Goal: Navigation & Orientation: Find specific page/section

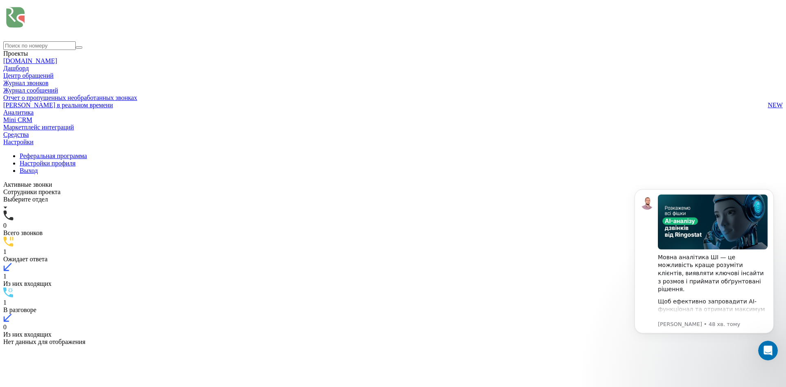
click at [3, 152] on link at bounding box center [3, 152] width 0 height 0
click at [34, 145] on span "Настройки" at bounding box center [18, 141] width 30 height 7
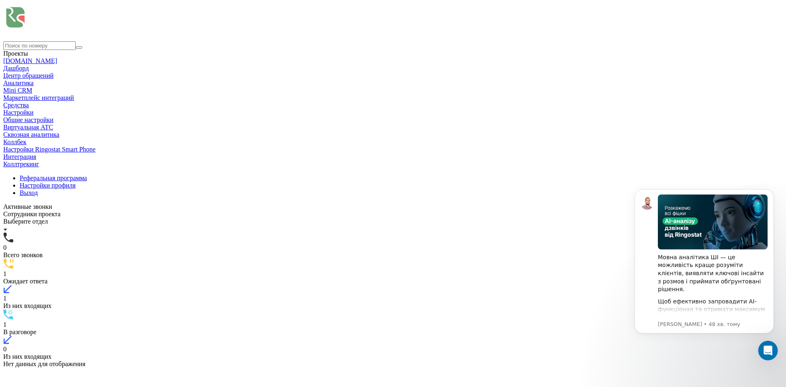
click at [52, 131] on span "Виртуальная АТС" at bounding box center [28, 127] width 50 height 7
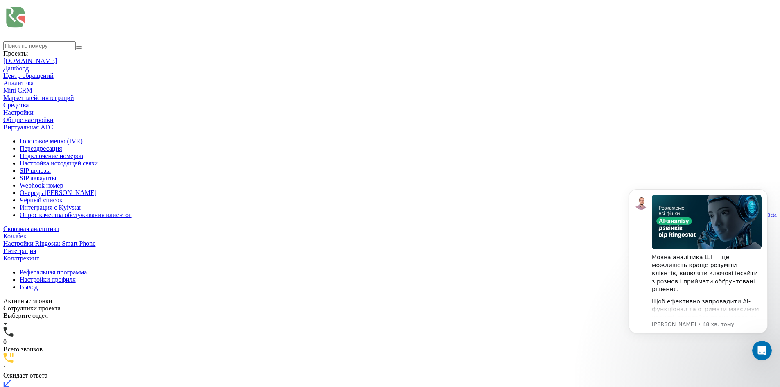
click at [47, 182] on span "SIP аккаунты" at bounding box center [38, 177] width 37 height 7
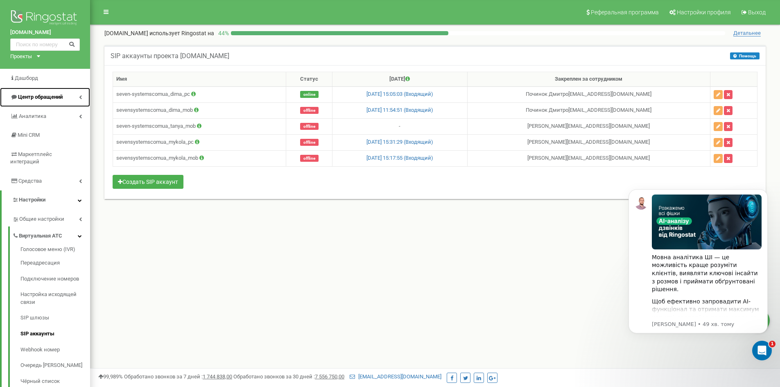
click at [46, 101] on span "Центр обращений" at bounding box center [36, 97] width 52 height 8
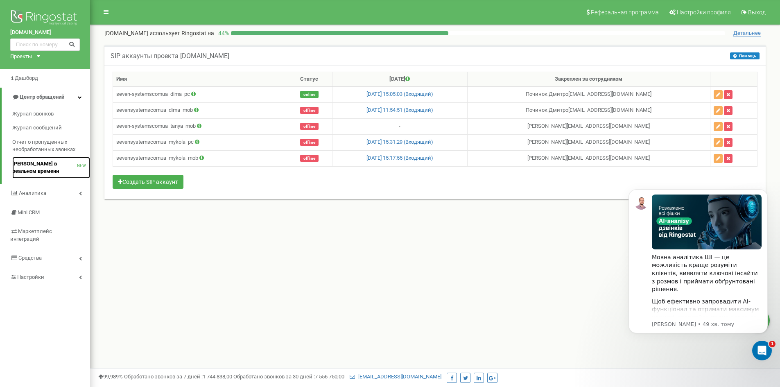
click at [46, 162] on span "[PERSON_NAME] в реальном времени" at bounding box center [44, 167] width 65 height 15
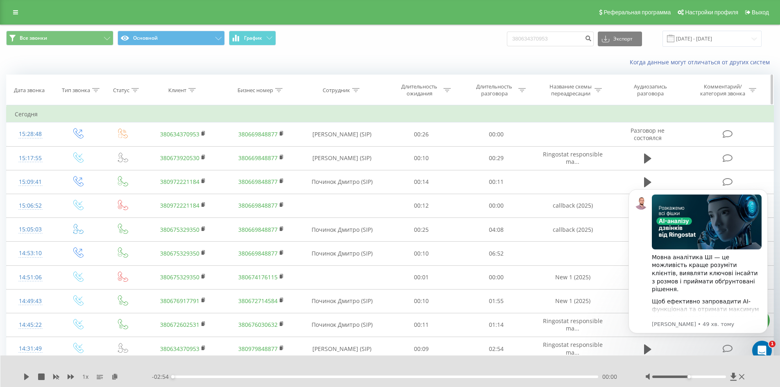
scroll to position [83, 0]
